Goal: Find specific page/section: Find specific page/section

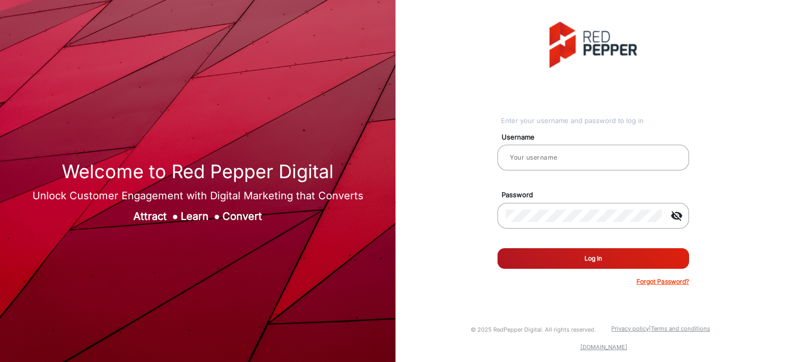
type input "[PERSON_NAME]"
click at [556, 253] on button "Log In" at bounding box center [593, 258] width 192 height 21
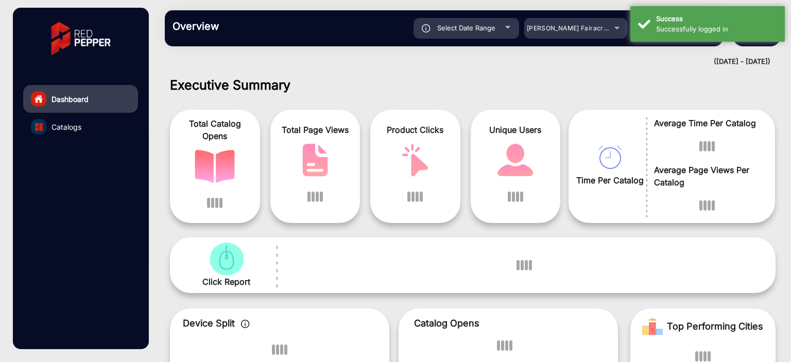
scroll to position [8, 0]
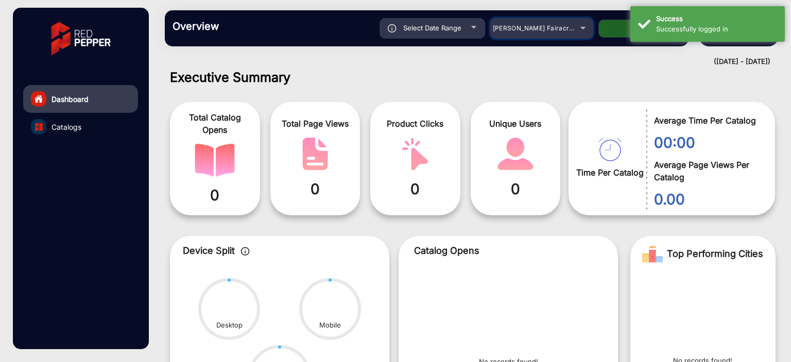
click at [560, 31] on span "[PERSON_NAME] Fairacre Farms" at bounding box center [544, 28] width 102 height 8
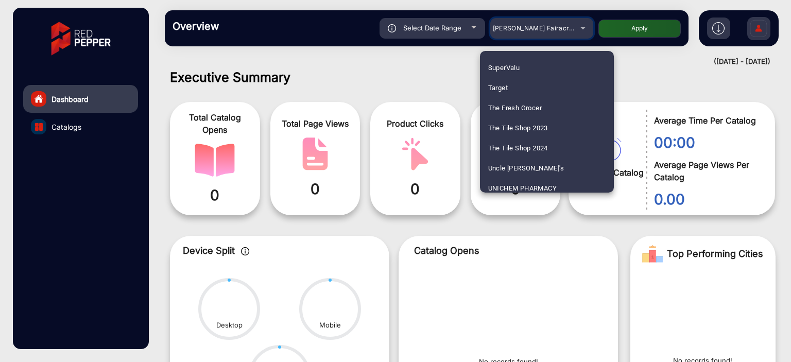
scroll to position [1403, 0]
click at [506, 106] on span "The Fresh Grocer" at bounding box center [515, 108] width 54 height 20
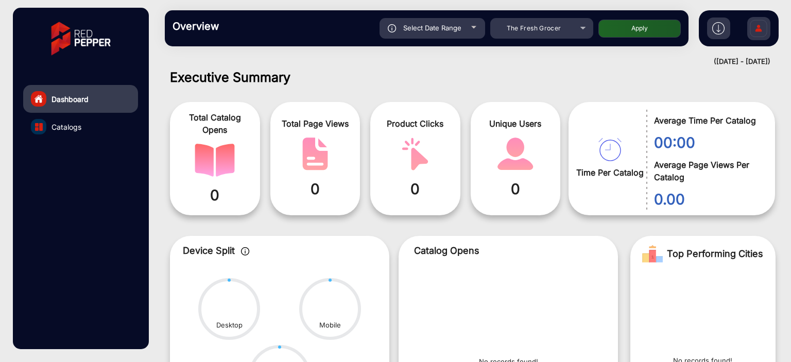
click at [441, 29] on span "Select Date Range" at bounding box center [432, 28] width 58 height 8
type input "[DATE]"
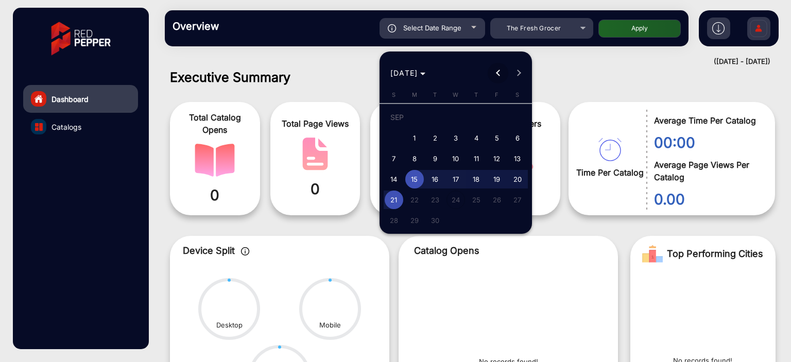
click at [503, 76] on span "Previous month" at bounding box center [498, 73] width 21 height 21
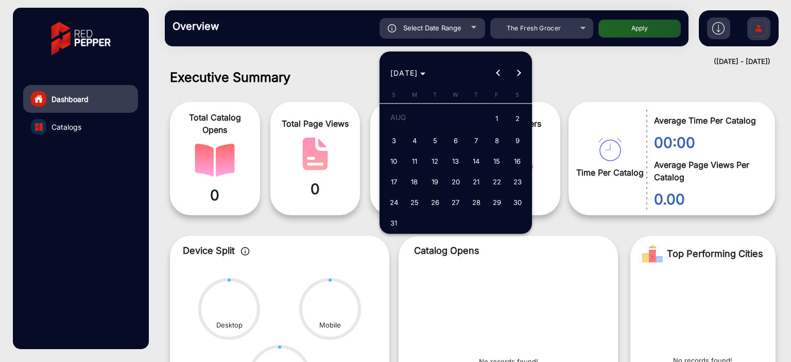
click at [492, 121] on span "1" at bounding box center [497, 119] width 19 height 21
type input "[DATE]"
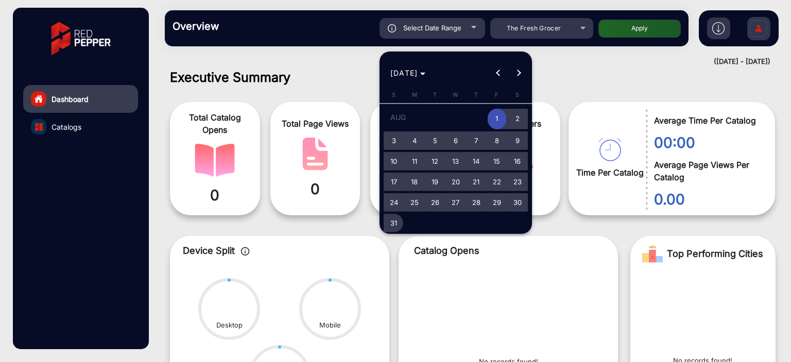
click at [395, 217] on span "31" at bounding box center [394, 223] width 19 height 19
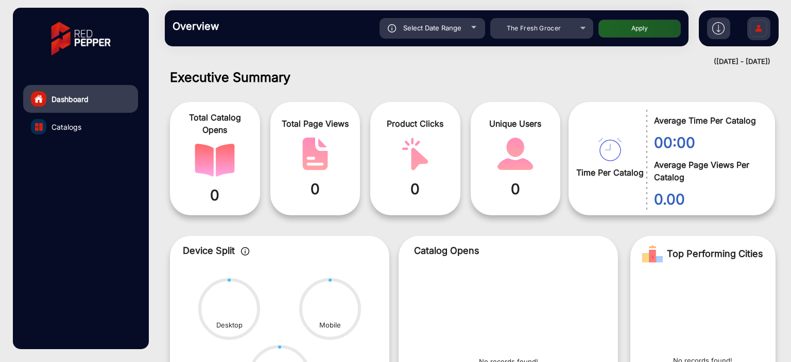
type input "[DATE]"
click at [642, 33] on button "Apply" at bounding box center [639, 29] width 82 height 18
type input "[DATE]"
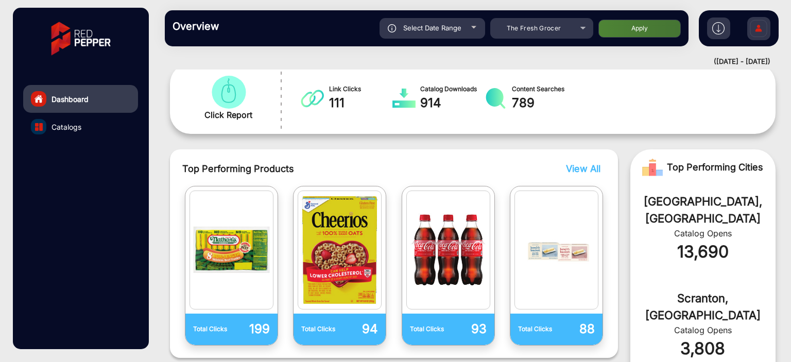
scroll to position [175, 0]
click at [80, 124] on span "Catalogs" at bounding box center [66, 127] width 30 height 11
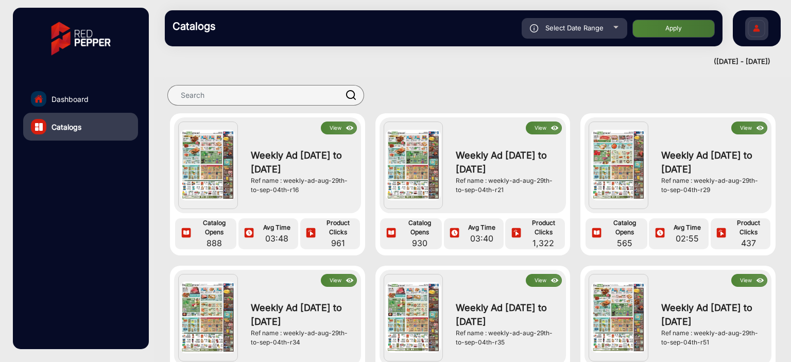
click at [337, 131] on button "View" at bounding box center [339, 128] width 36 height 13
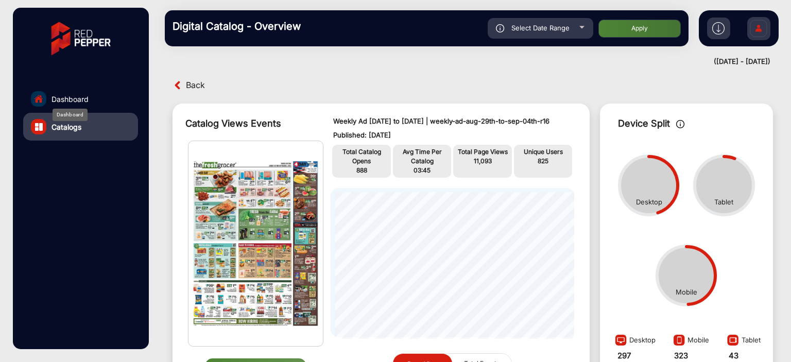
click at [66, 102] on span "Dashboard" at bounding box center [69, 99] width 37 height 11
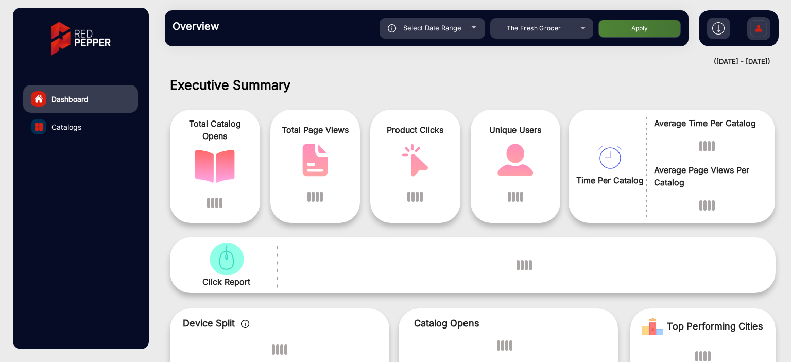
scroll to position [8, 0]
